Goal: Information Seeking & Learning: Learn about a topic

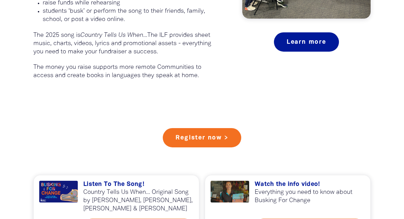
scroll to position [545, 0]
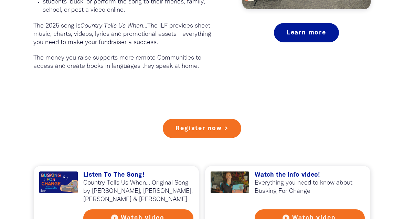
click at [276, 126] on div "Register now >" at bounding box center [202, 128] width 218 height 19
click at [130, 175] on h3 "Listen To The Song!" at bounding box center [138, 175] width 110 height 8
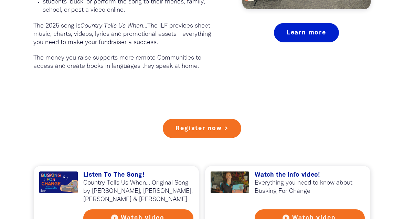
click at [317, 32] on link "Learn more" at bounding box center [306, 32] width 65 height 19
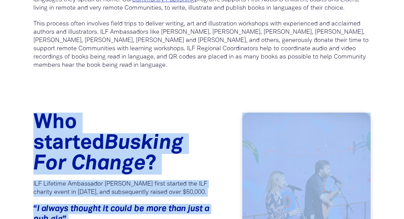
scroll to position [508, 0]
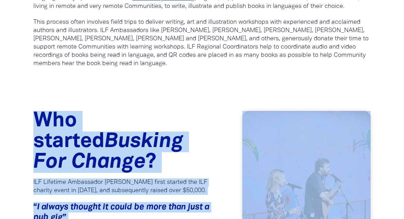
drag, startPoint x: 142, startPoint y: 106, endPoint x: 165, endPoint y: 124, distance: 29.6
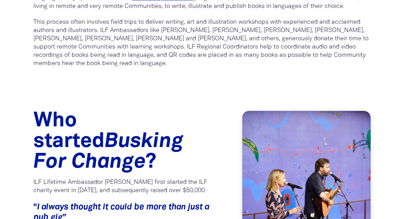
click at [169, 55] on p "This process often involves field trips to deliver writing, art and illustratio…" at bounding box center [201, 43] width 337 height 50
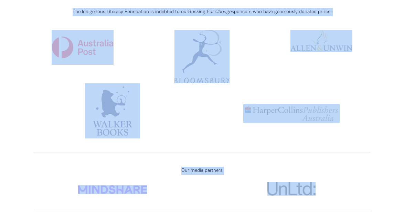
scroll to position [2207, 0]
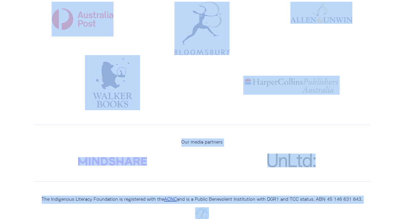
drag, startPoint x: 34, startPoint y: 59, endPoint x: 127, endPoint y: 238, distance: 201.2
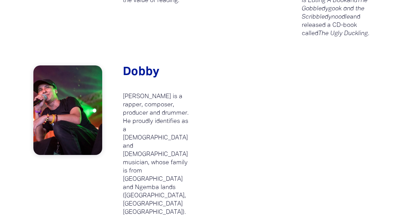
scroll to position [1035, 0]
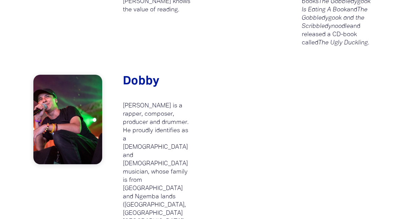
click at [226, 184] on div at bounding box center [246, 150] width 89 height 151
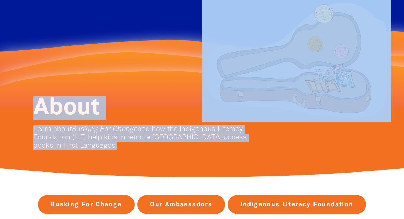
scroll to position [14, 0]
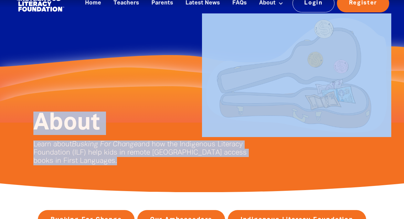
drag, startPoint x: 177, startPoint y: 187, endPoint x: 153, endPoint y: 62, distance: 127.7
copy div "About Learn about Busking For Change and how the Indigenous Literacy Foundation…"
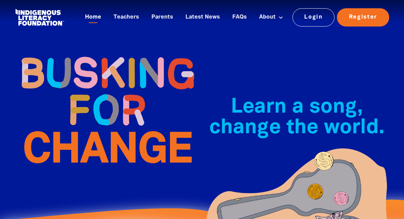
click at [94, 17] on link "Home" at bounding box center [93, 17] width 24 height 11
click at [200, 17] on link "Latest News" at bounding box center [202, 17] width 43 height 11
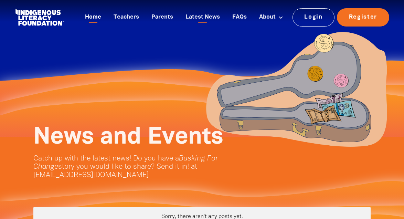
click at [94, 17] on link "Home" at bounding box center [93, 17] width 24 height 11
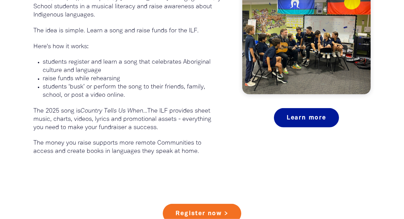
scroll to position [462, 0]
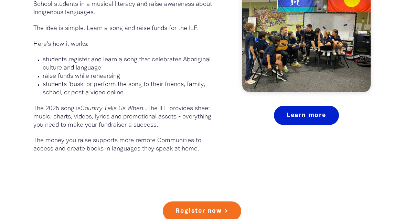
click at [314, 114] on link "Learn more" at bounding box center [306, 115] width 65 height 19
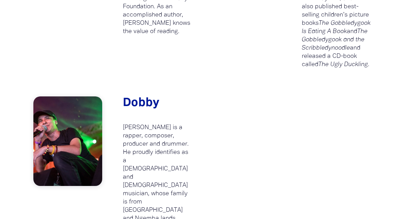
scroll to position [1023, 0]
